Goal: Understand process/instructions: Learn how to perform a task or action

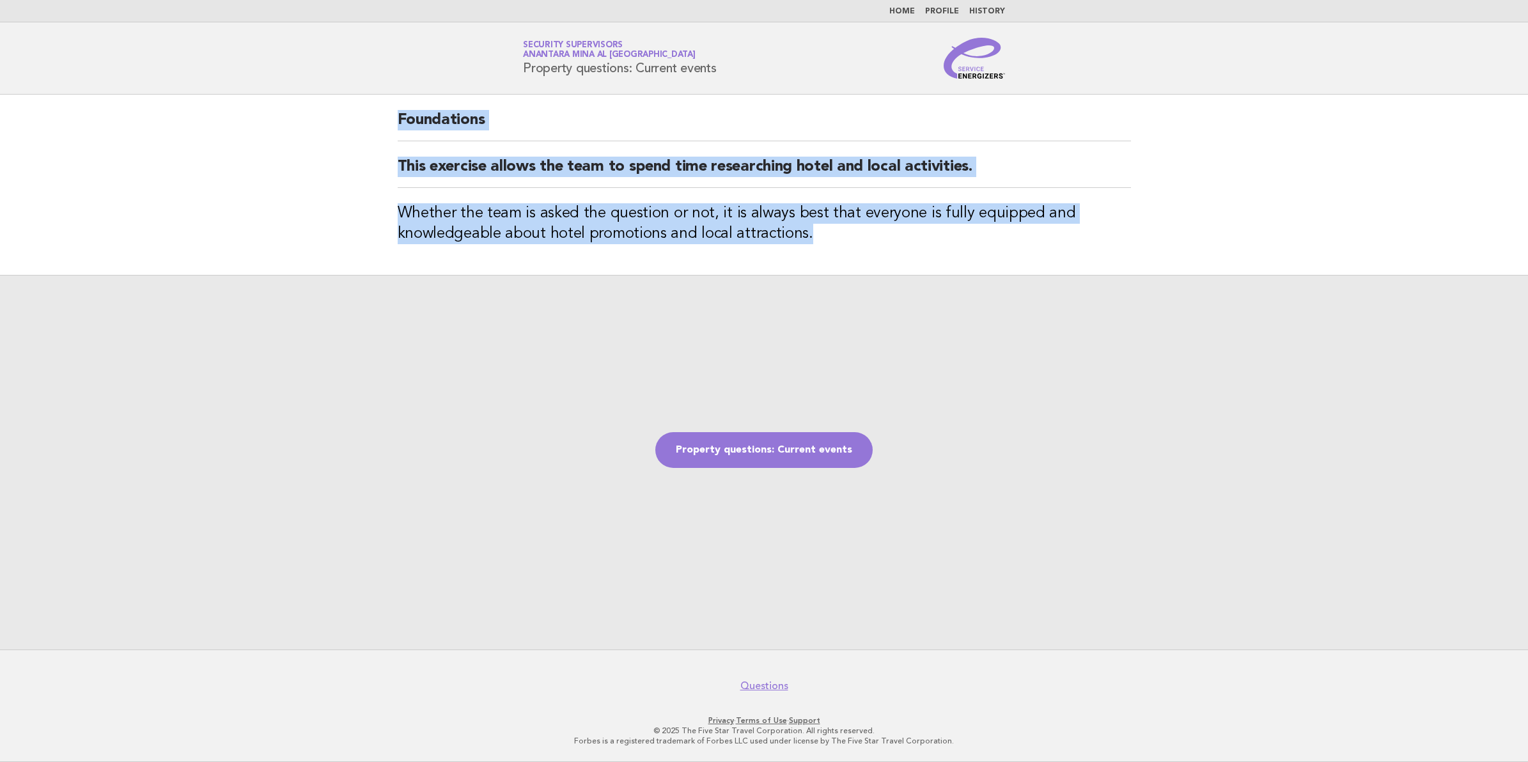
drag, startPoint x: 398, startPoint y: 123, endPoint x: 816, endPoint y: 244, distance: 436.0
click at [816, 244] on div "Foundations This exercise allows the team to spend time researching hotel and l…" at bounding box center [764, 185] width 764 height 180
copy div "Foundations This exercise allows the team to spend time researching hotel and l…"
click at [793, 462] on link "Property questions: Current events" at bounding box center [763, 450] width 217 height 36
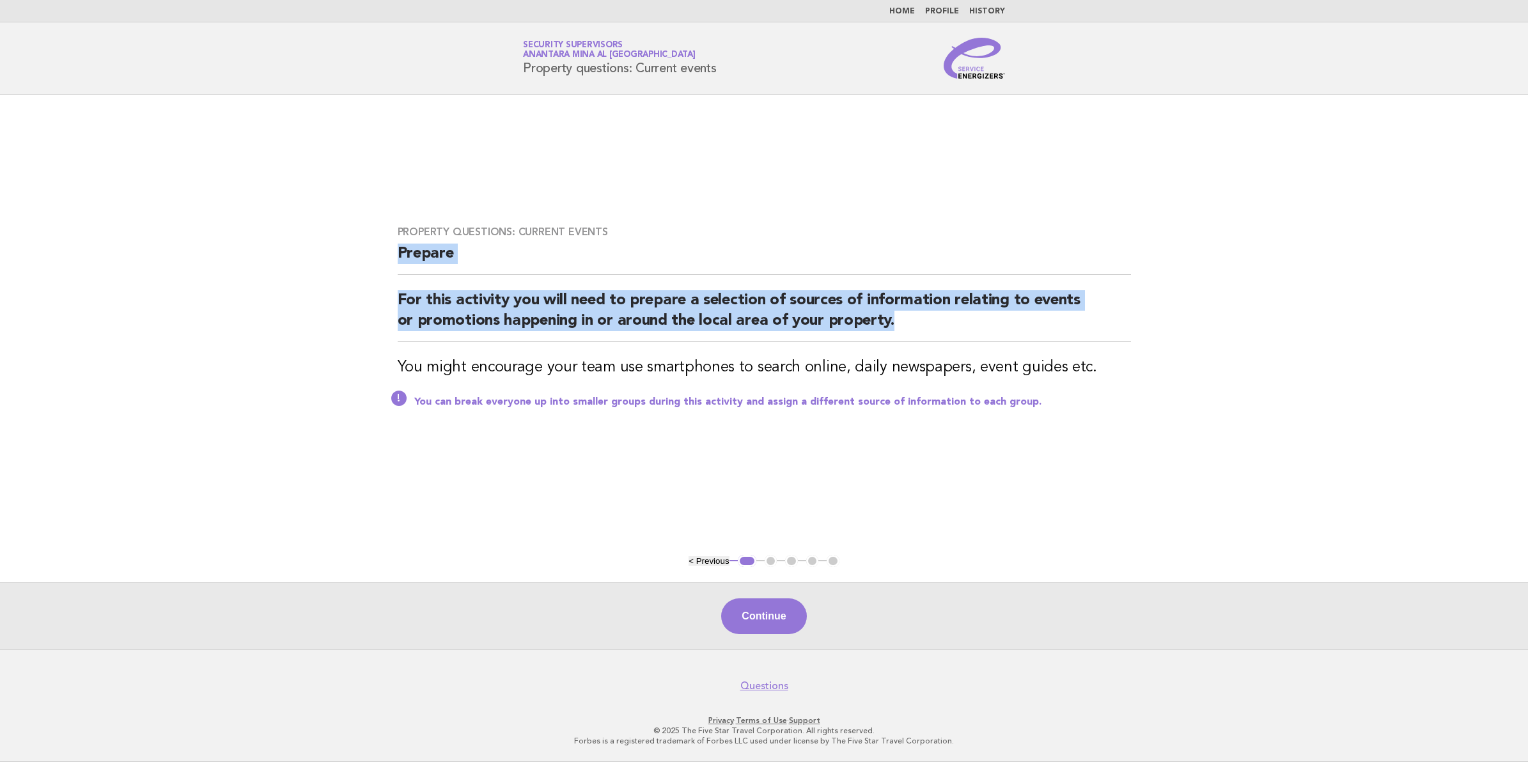
drag, startPoint x: 401, startPoint y: 256, endPoint x: 876, endPoint y: 334, distance: 481.5
click at [876, 334] on div "Property questions: Current events Prepare For this activity you will need to p…" at bounding box center [764, 324] width 764 height 229
copy div "Prepare For this activity you will need to prepare a selection of sources of in…"
click at [772, 611] on button "Continue" at bounding box center [763, 616] width 85 height 36
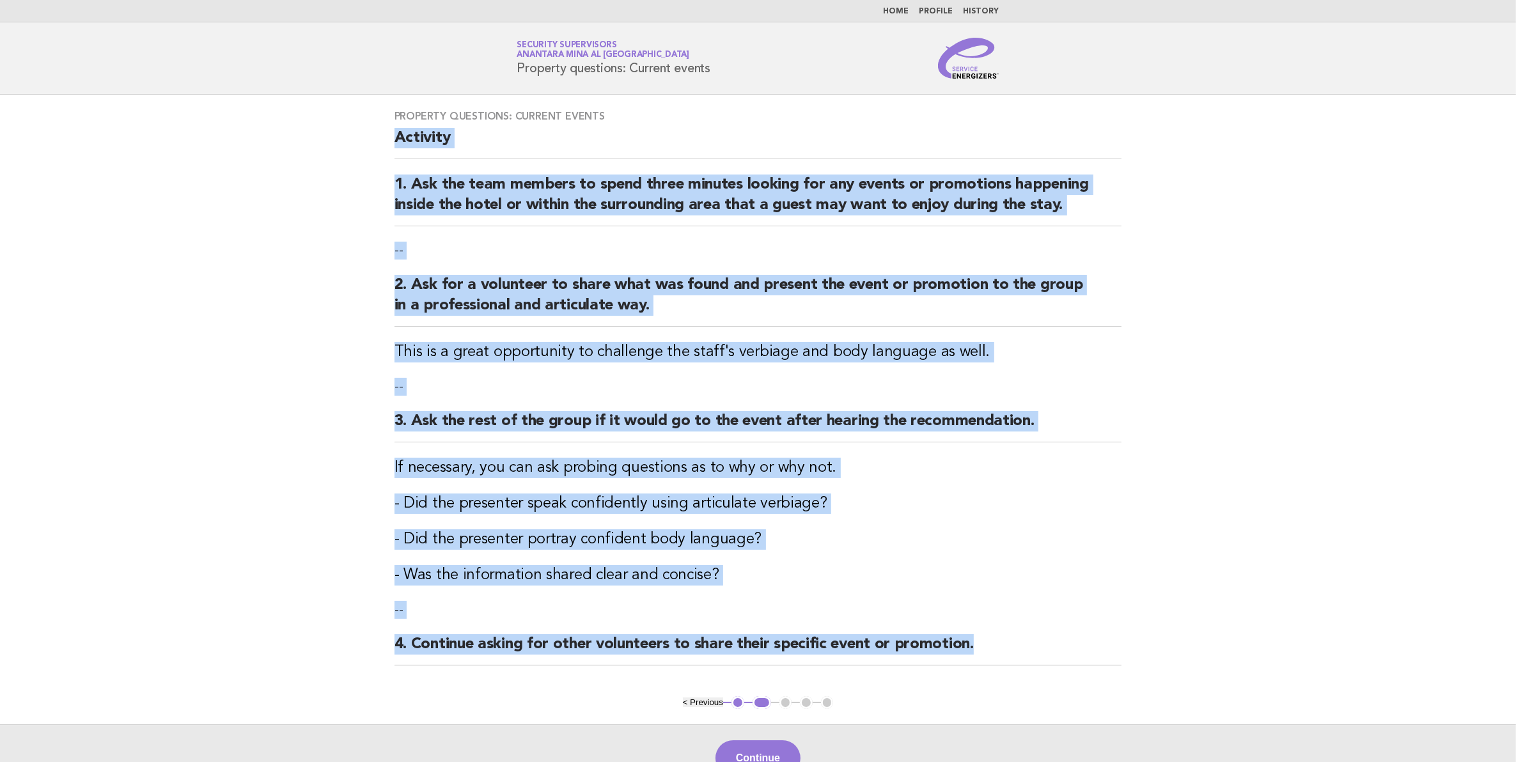
drag, startPoint x: 394, startPoint y: 136, endPoint x: 976, endPoint y: 644, distance: 772.1
click at [976, 644] on div "Property questions: Current events Activity 1. Ask the team members to spend th…" at bounding box center [758, 396] width 758 height 602
copy div "Activity 1. Ask the team members to spend three minutes looking for any events …"
click at [766, 745] on button "Continue" at bounding box center [757, 758] width 85 height 36
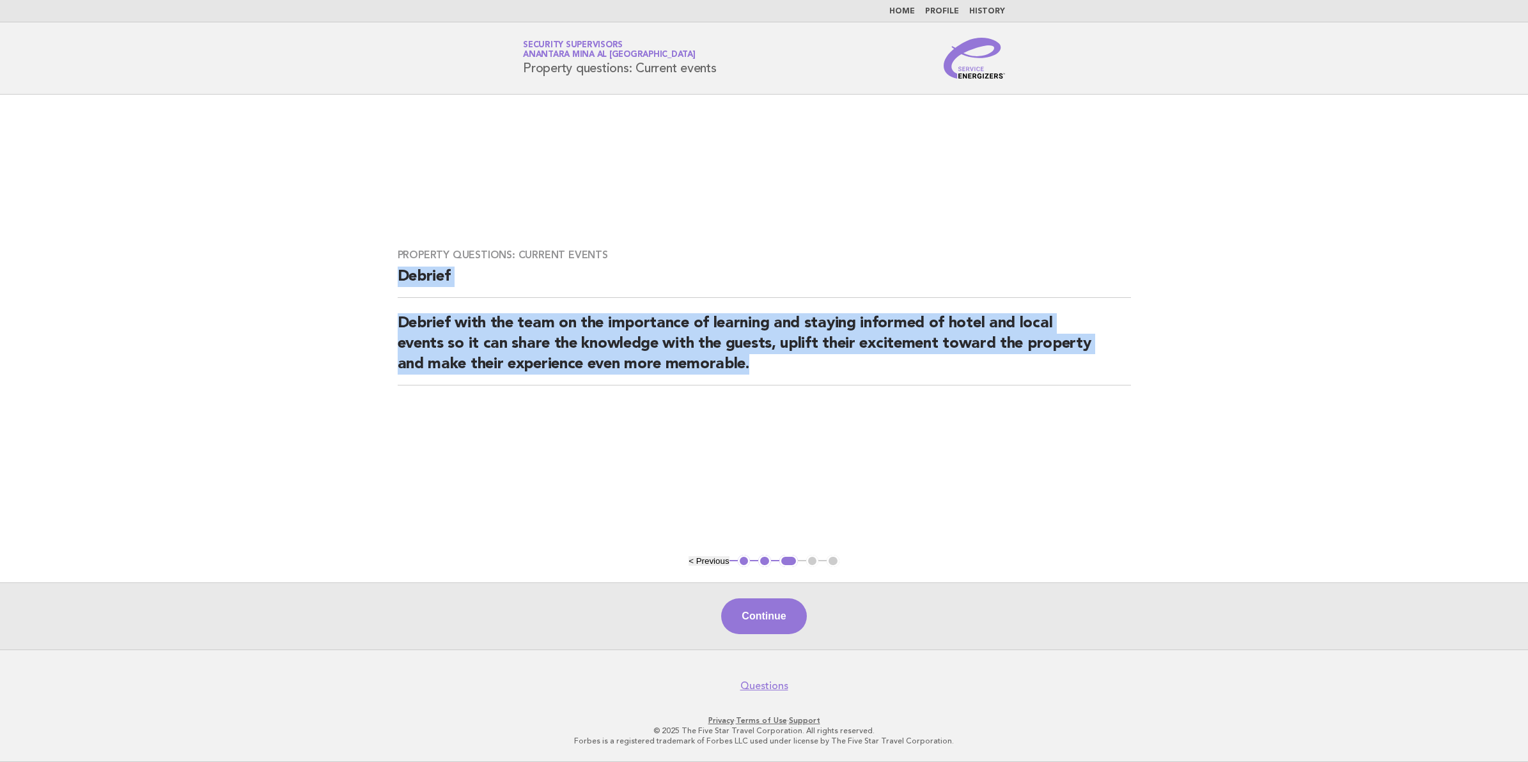
drag, startPoint x: 398, startPoint y: 275, endPoint x: 758, endPoint y: 375, distance: 374.1
click at [758, 375] on div "Property questions: Current events Debrief Debrief with the team on the importa…" at bounding box center [764, 324] width 764 height 183
copy div "Debrief Debrief with the team on the importance of learning and staying informe…"
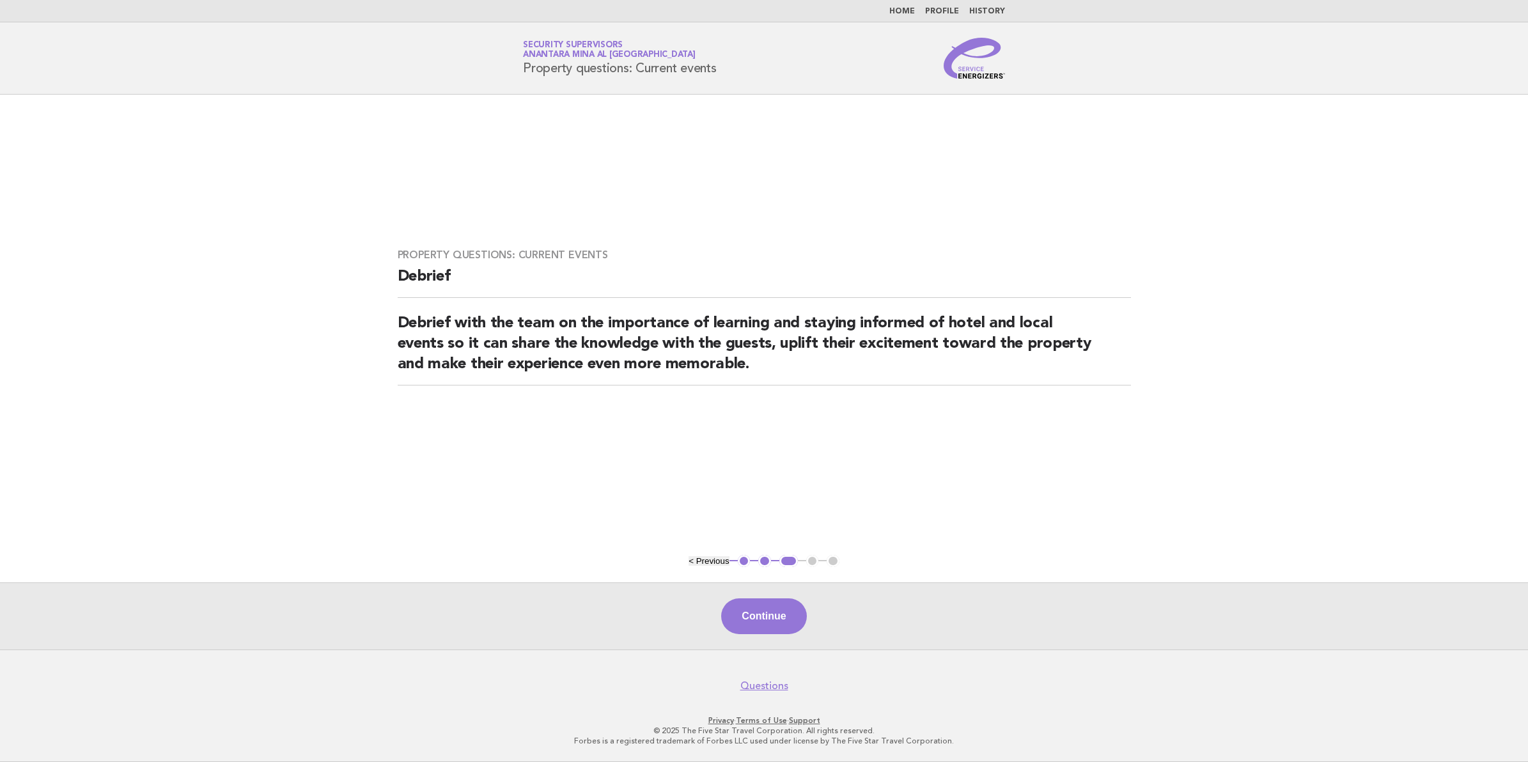
click at [875, 517] on main "Property questions: Current events Debrief Debrief with the team on the importa…" at bounding box center [764, 372] width 1528 height 555
drag, startPoint x: 601, startPoint y: 256, endPoint x: 387, endPoint y: 254, distance: 213.5
click at [387, 254] on div "Property questions: Current events Debrief Debrief with the team on the importa…" at bounding box center [764, 324] width 764 height 183
copy h3 "Property questions: Current events"
click at [783, 636] on div "Continue" at bounding box center [764, 615] width 1528 height 67
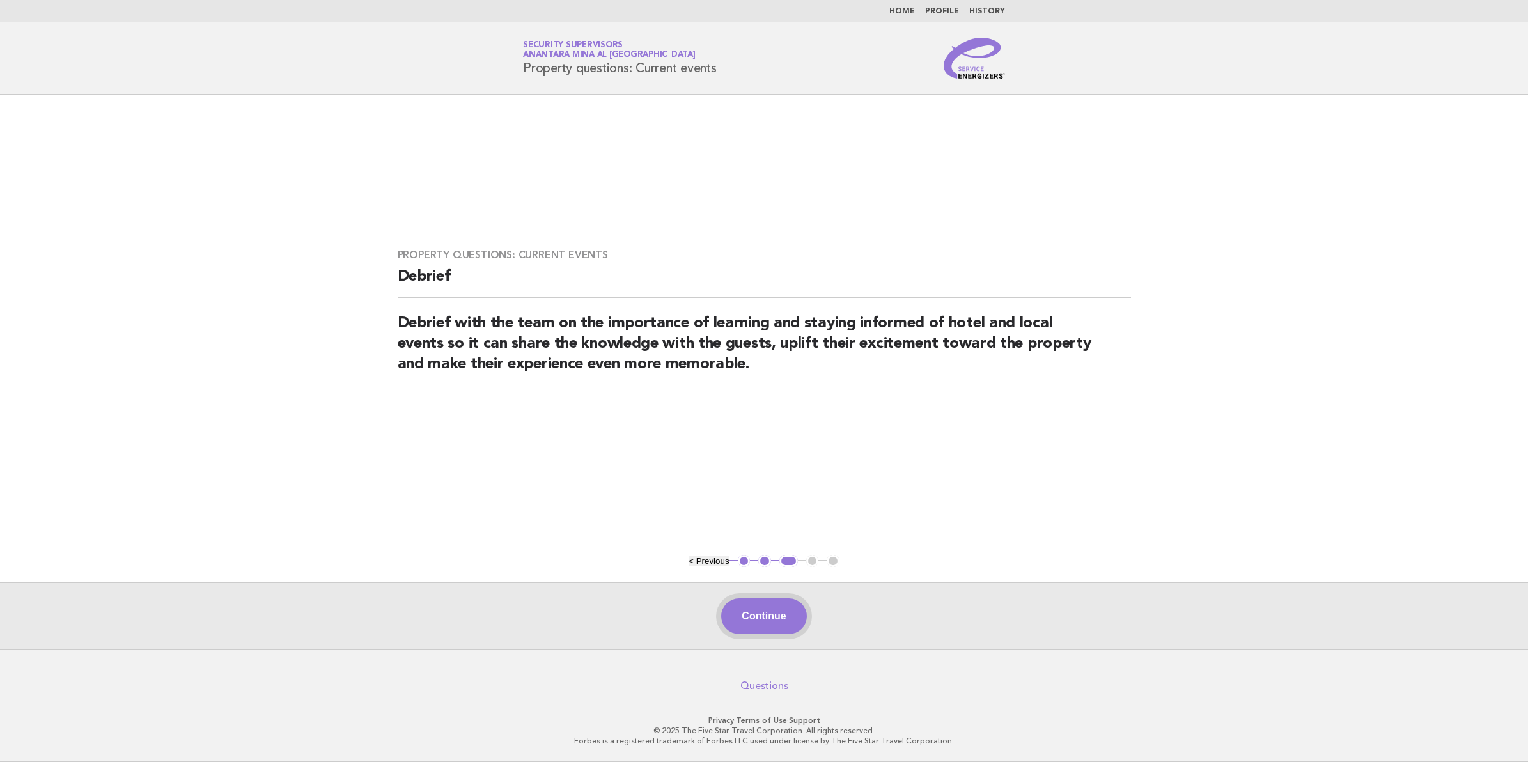
click at [785, 630] on button "Continue" at bounding box center [763, 616] width 85 height 36
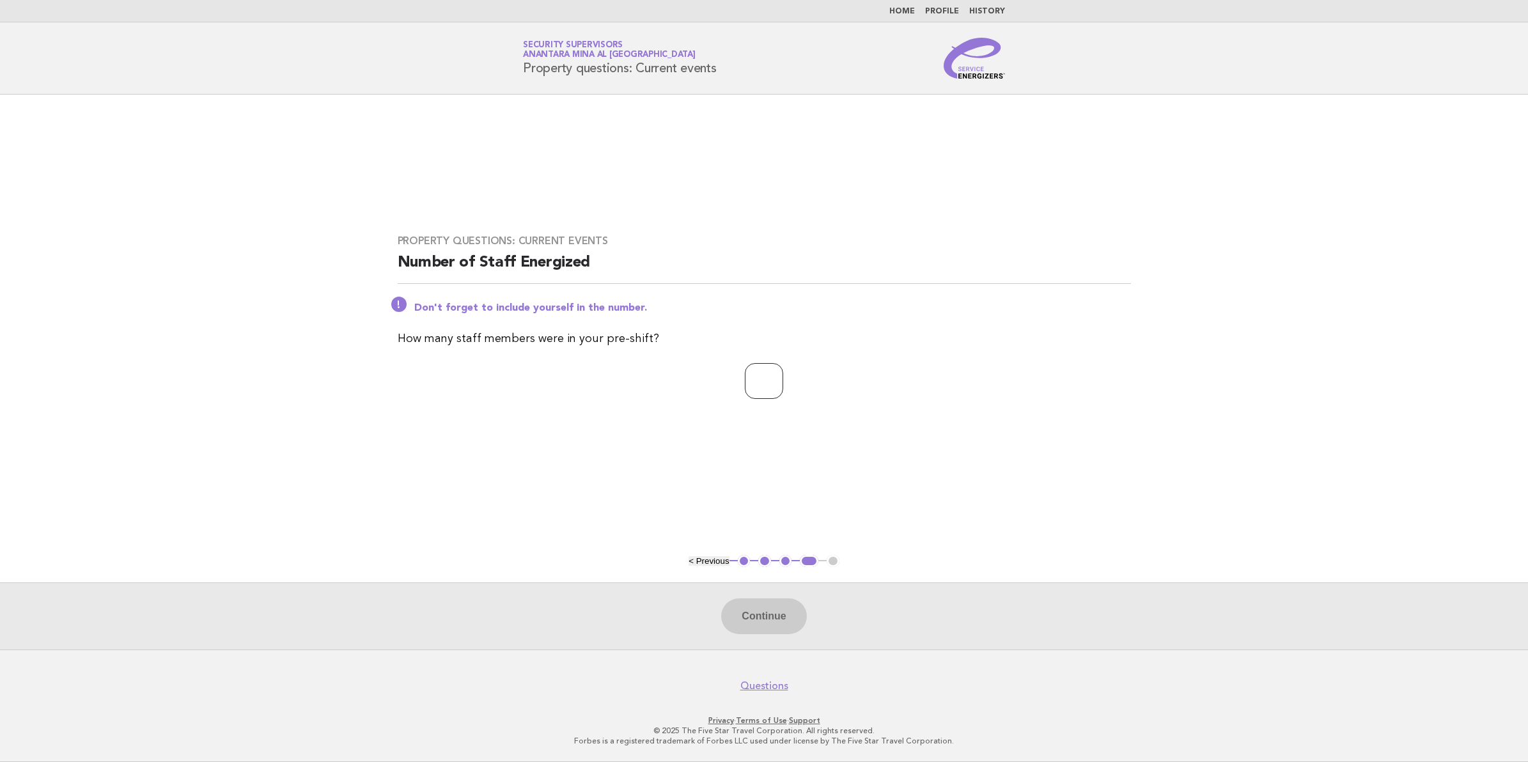
click at [760, 388] on input "number" at bounding box center [764, 381] width 38 height 36
type input "**"
click at [745, 618] on button "Continue" at bounding box center [763, 616] width 85 height 36
